Goal: Transaction & Acquisition: Obtain resource

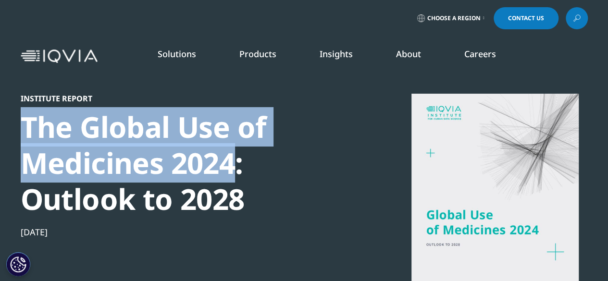
drag, startPoint x: 24, startPoint y: 126, endPoint x: 230, endPoint y: 164, distance: 209.6
click at [230, 164] on div "The Global Use of Medicines 2024: Outlook to 2028" at bounding box center [186, 163] width 330 height 108
copy div "The Global Use of Medicines 2024"
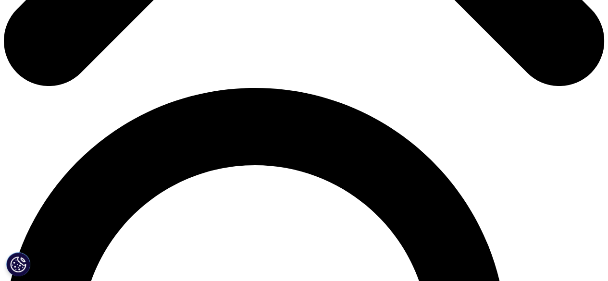
scroll to position [529, 0]
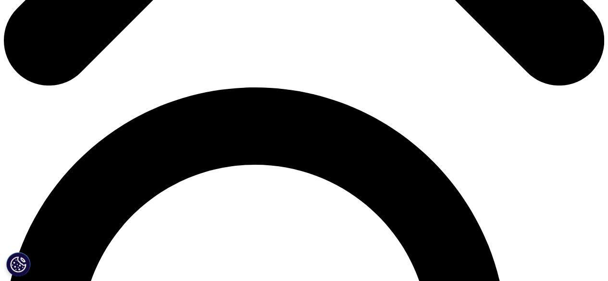
click at [84, 55] on input "First Name" at bounding box center [82, 52] width 95 height 22
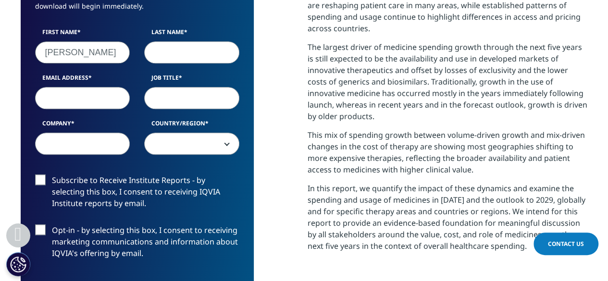
type input "Mikhail"
click at [175, 55] on input "Last Name" at bounding box center [191, 52] width 95 height 22
type input "Sagalov"
click at [107, 98] on input "Email Address" at bounding box center [82, 98] width 95 height 22
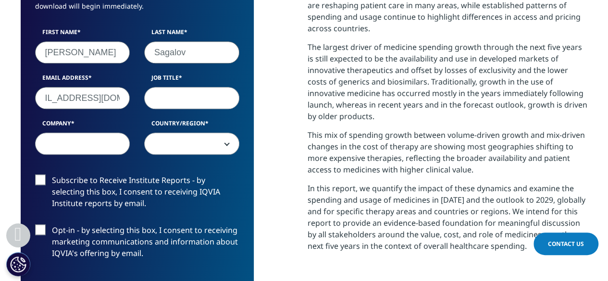
type input "mikesagalov@gmail.com"
click at [175, 99] on input "Job Title" at bounding box center [191, 98] width 95 height 22
type input "consultant"
click at [68, 148] on input "Company" at bounding box center [82, 144] width 95 height 22
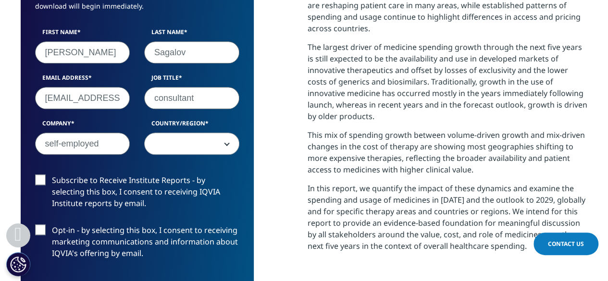
type input "self-employed"
click at [183, 143] on span at bounding box center [192, 144] width 94 height 22
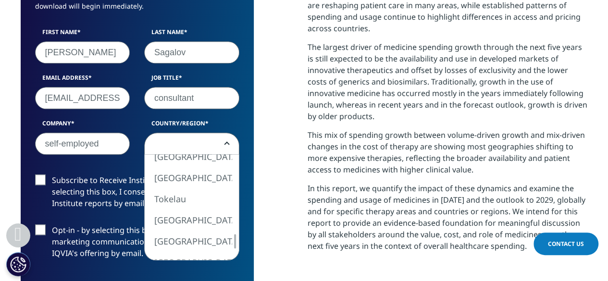
select select "Switzerland"
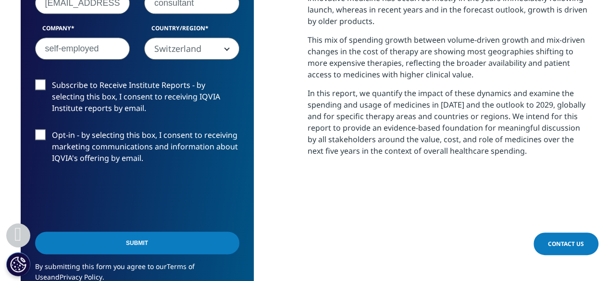
scroll to position [625, 0]
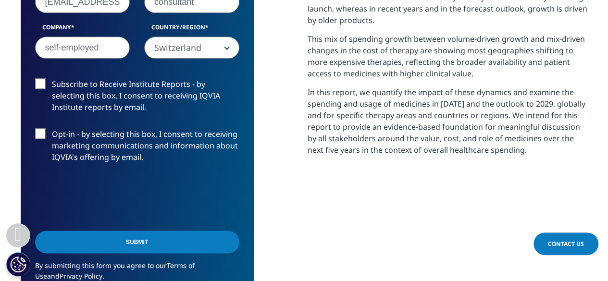
click at [145, 234] on input "Submit" at bounding box center [137, 242] width 204 height 23
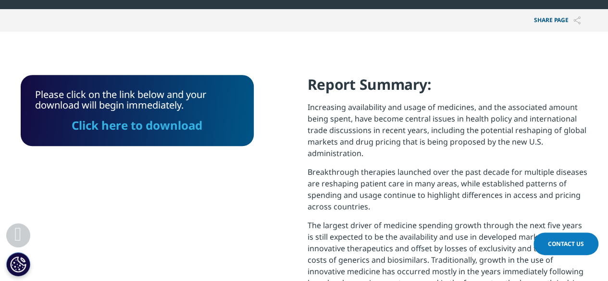
scroll to position [344, 0]
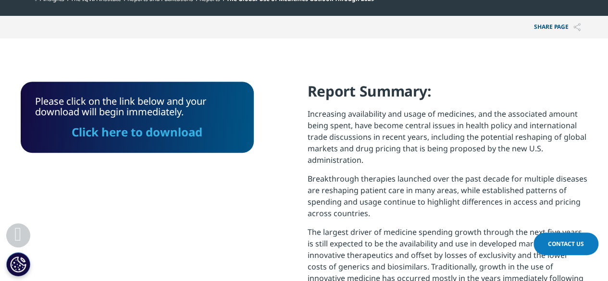
click at [128, 132] on link "Click here to download" at bounding box center [137, 132] width 131 height 16
